Goal: Transaction & Acquisition: Purchase product/service

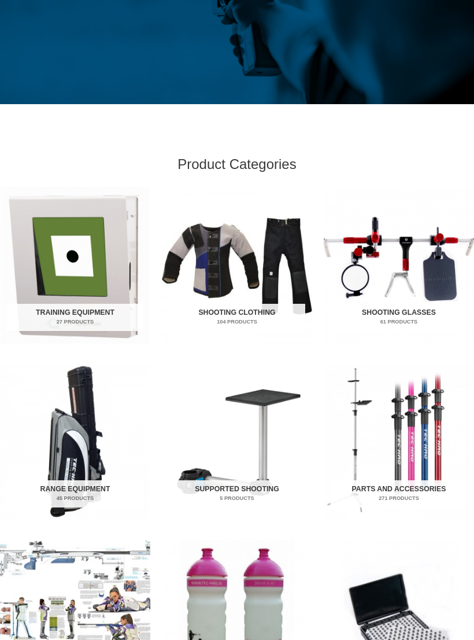
scroll to position [235, 0]
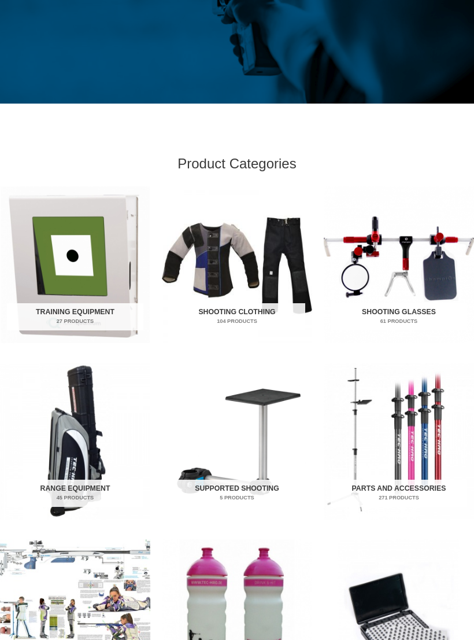
click at [252, 288] on img "Visit product category Shooting Clothing" at bounding box center [237, 264] width 150 height 157
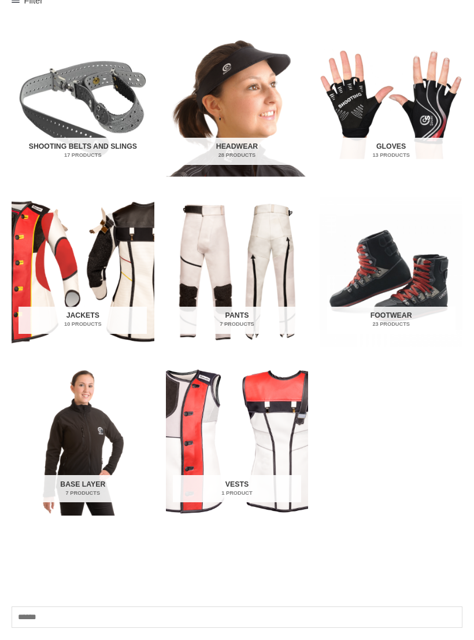
scroll to position [250, 0]
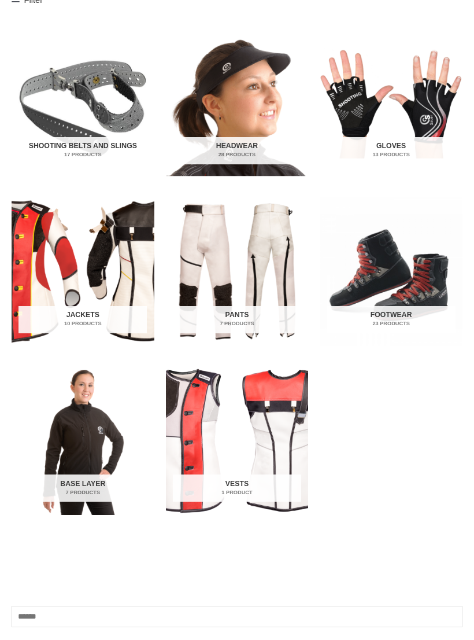
click at [107, 279] on img "Visit product category Jackets" at bounding box center [83, 271] width 143 height 149
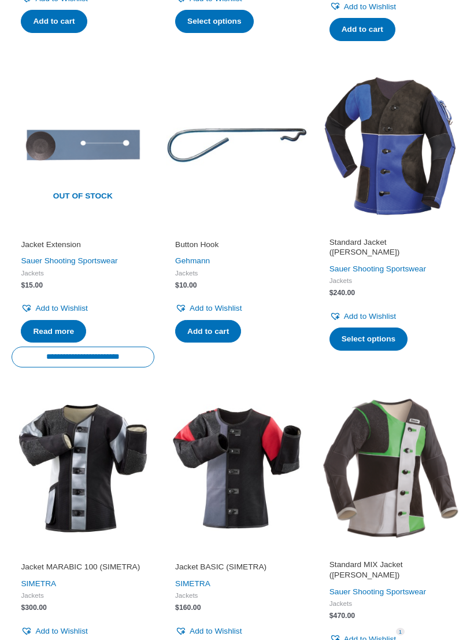
scroll to position [486, 0]
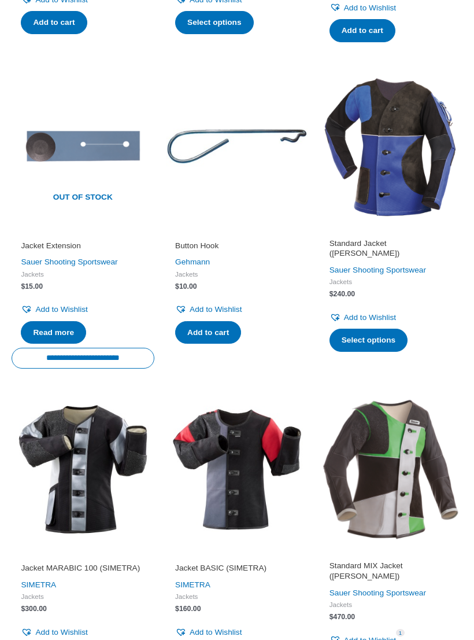
click at [414, 193] on img at bounding box center [391, 146] width 143 height 143
click at [405, 459] on img at bounding box center [391, 469] width 143 height 143
click at [402, 461] on img at bounding box center [391, 469] width 143 height 143
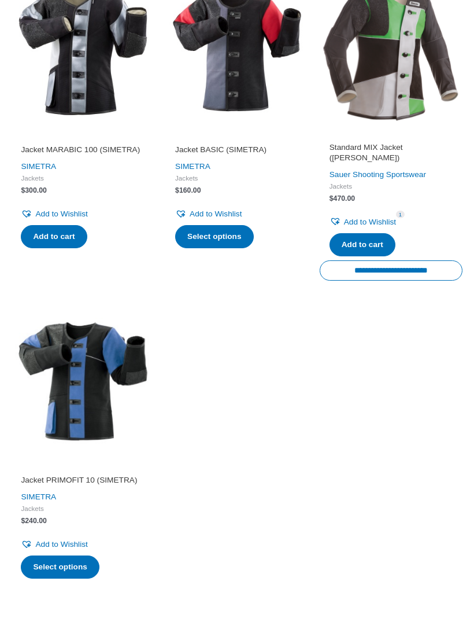
scroll to position [912, 0]
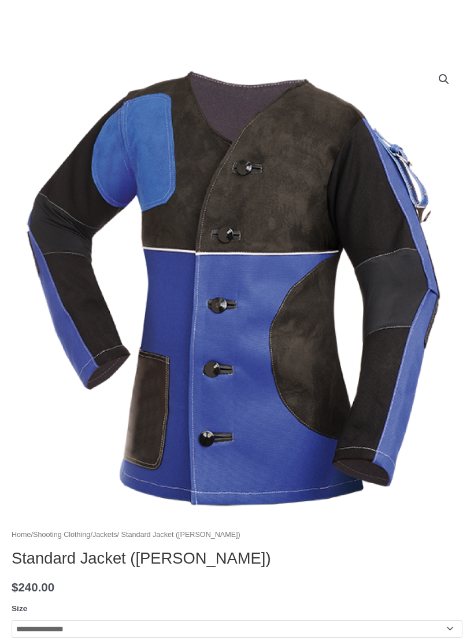
scroll to position [91, 0]
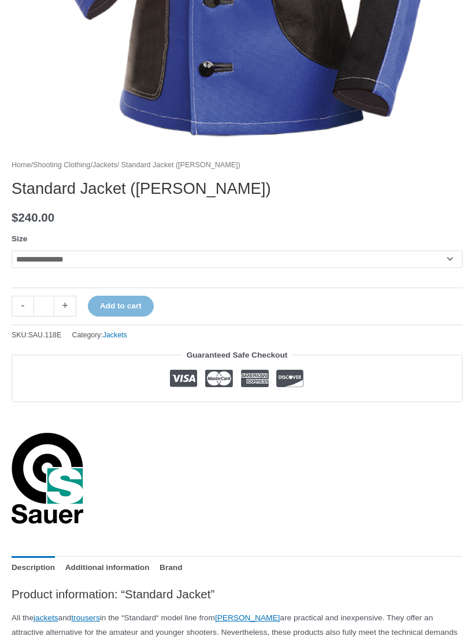
click at [46, 256] on select "**********" at bounding box center [237, 259] width 451 height 17
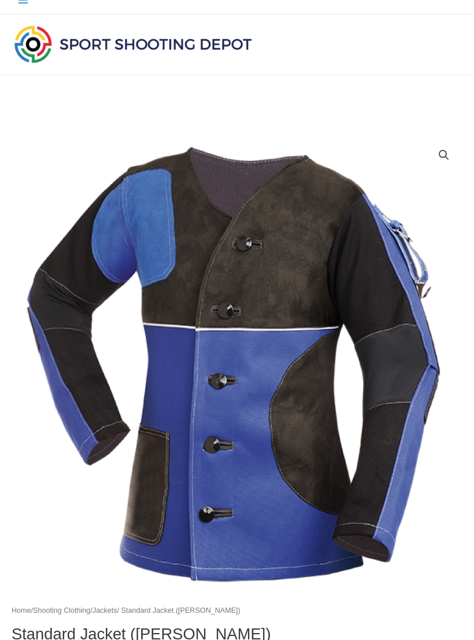
scroll to position [0, 0]
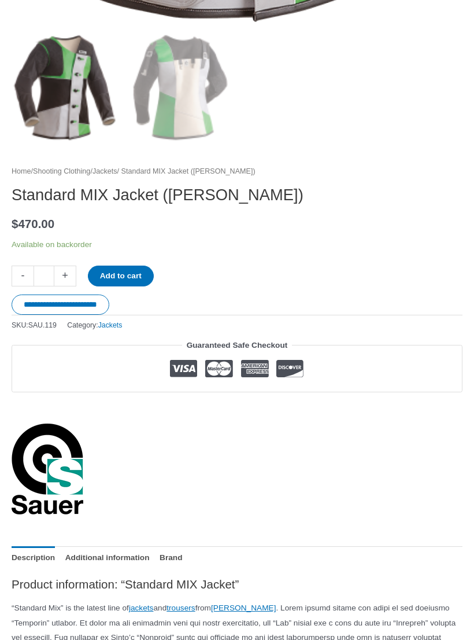
scroll to position [572, 0]
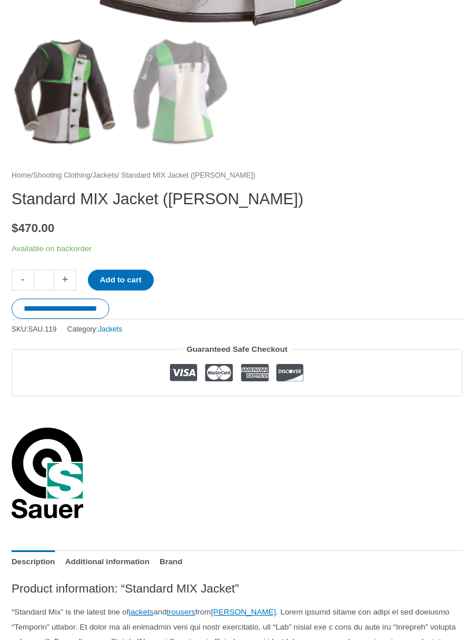
click at [30, 242] on p "Available on backorder" at bounding box center [237, 249] width 451 height 14
click at [102, 270] on button "Add to cart" at bounding box center [121, 280] width 66 height 21
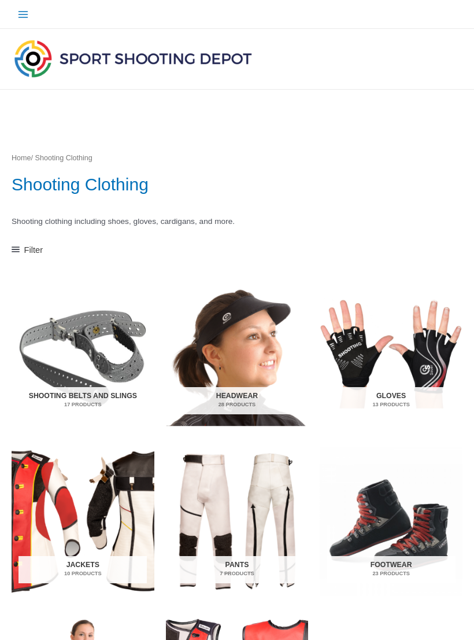
scroll to position [268, 0]
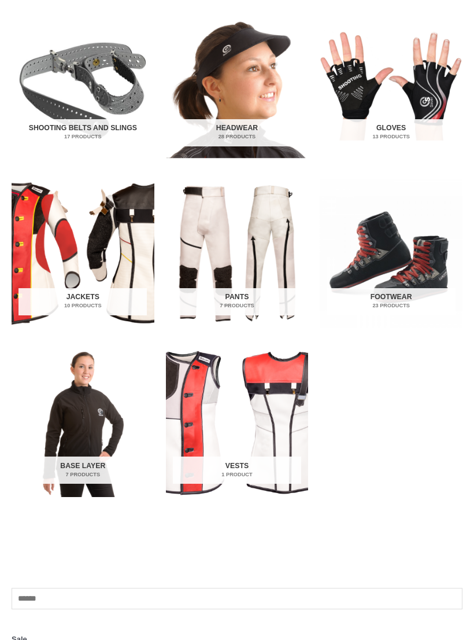
click at [269, 256] on img "Visit product category Pants" at bounding box center [237, 253] width 143 height 149
click at [256, 233] on img "Visit product category Pants" at bounding box center [237, 253] width 143 height 149
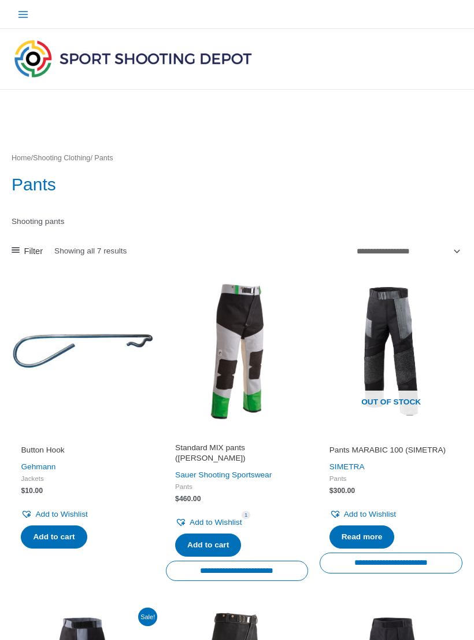
click at [256, 397] on img at bounding box center [237, 351] width 143 height 143
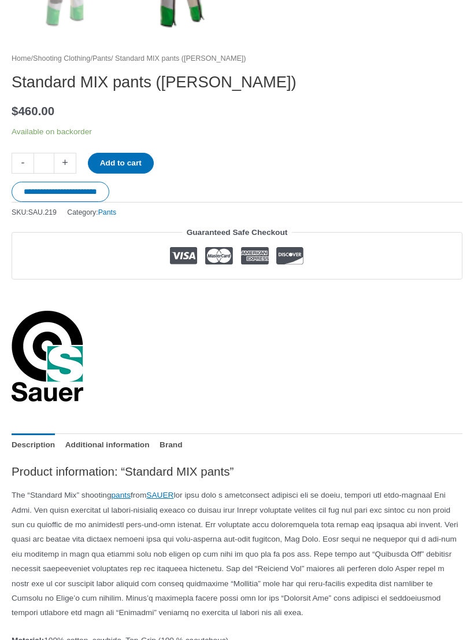
scroll to position [689, 0]
click at [145, 160] on button "Add to cart" at bounding box center [121, 163] width 66 height 21
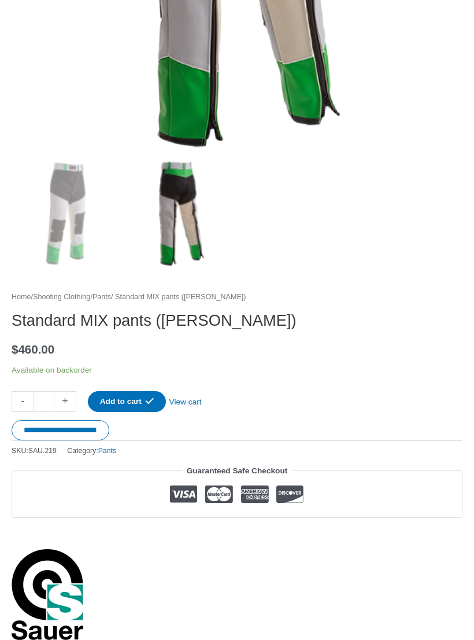
scroll to position [474, 0]
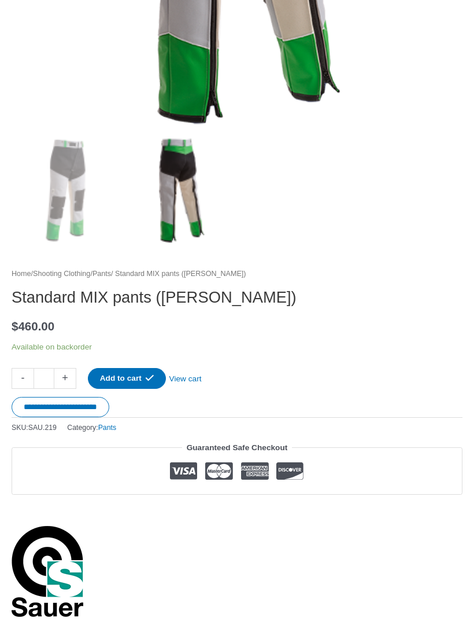
click at [205, 377] on link "View cart" at bounding box center [185, 377] width 39 height 18
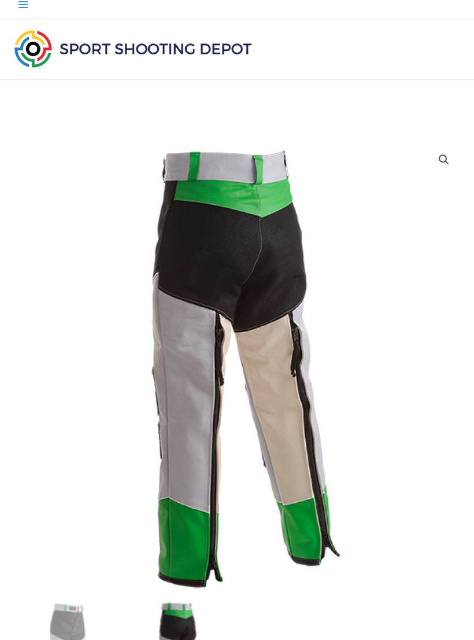
scroll to position [0, 0]
